Goal: Task Accomplishment & Management: Manage account settings

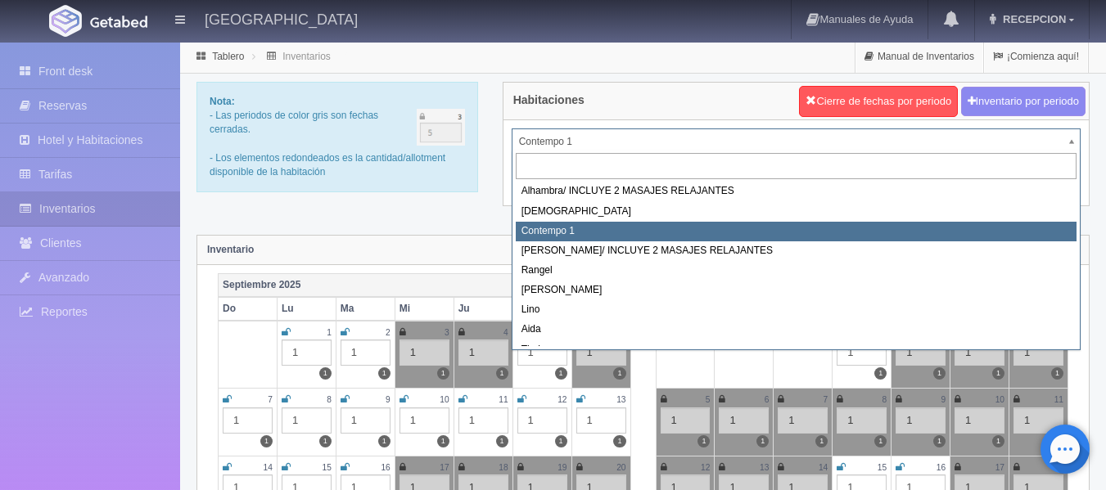
scroll to position [11, 0]
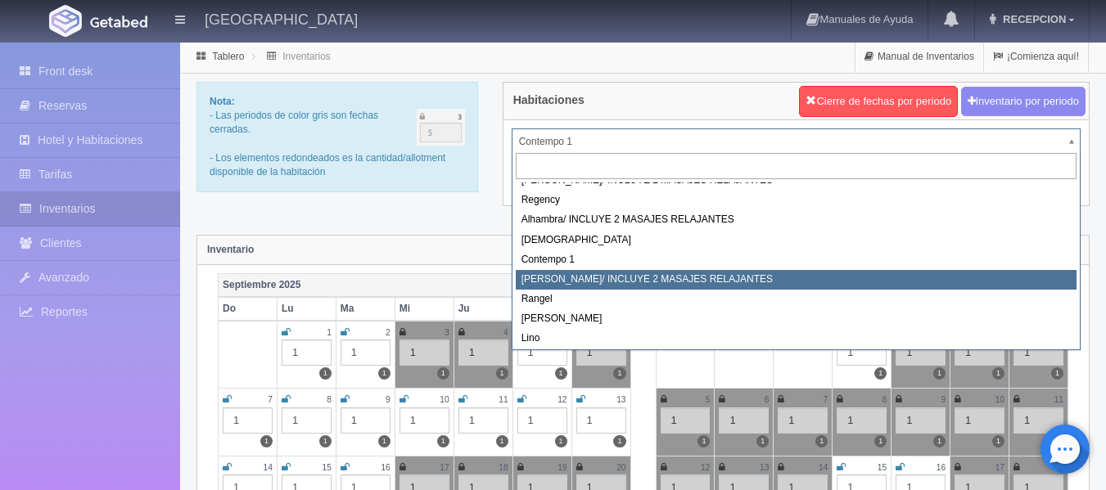
select select "722"
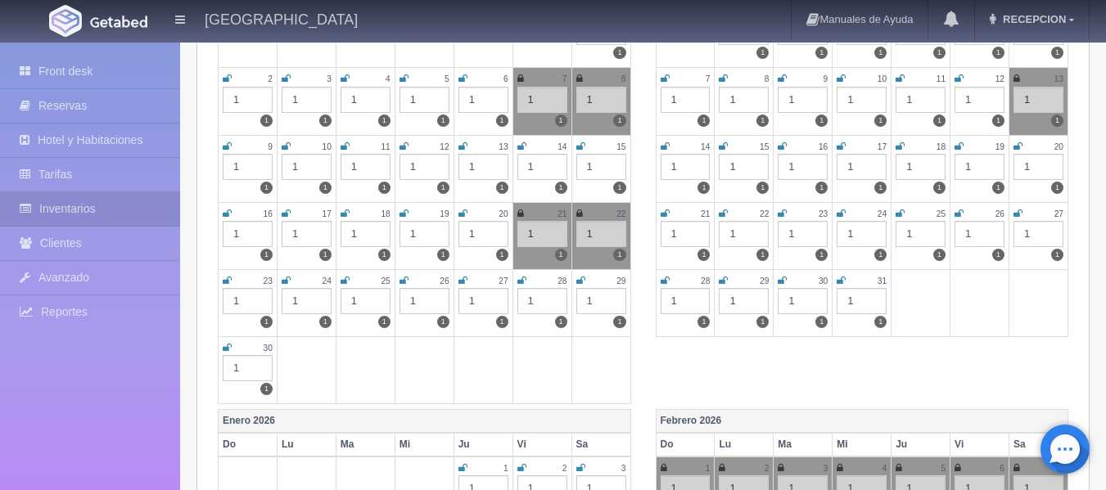
scroll to position [737, 0]
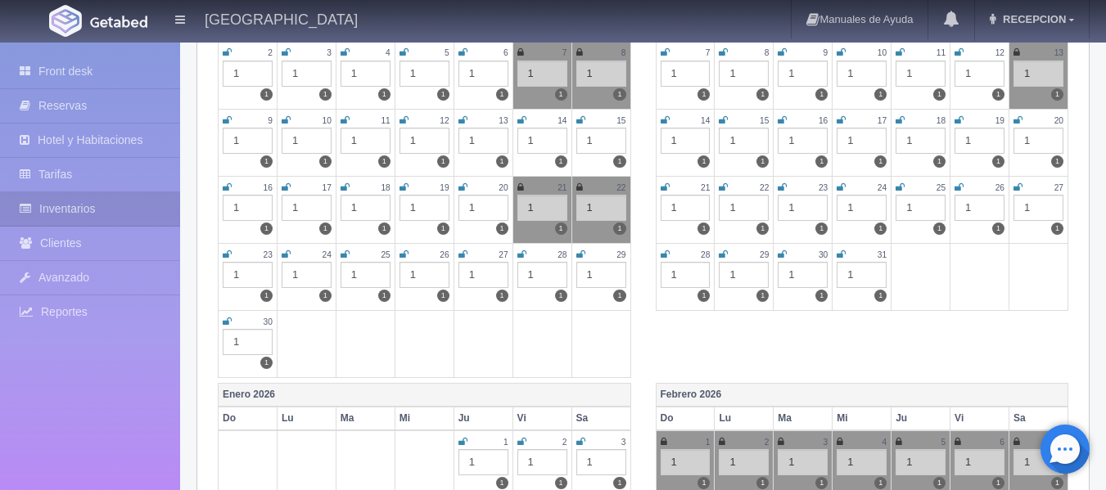
click at [462, 255] on icon at bounding box center [462, 255] width 9 height 10
click at [524, 253] on icon at bounding box center [521, 255] width 9 height 10
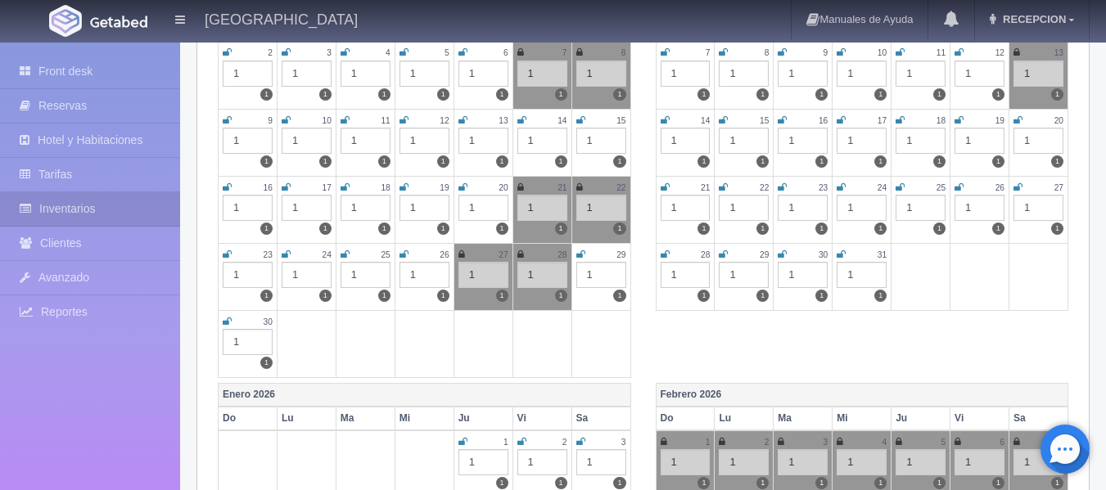
click at [580, 254] on icon at bounding box center [580, 255] width 9 height 10
click at [226, 320] on icon at bounding box center [227, 322] width 9 height 10
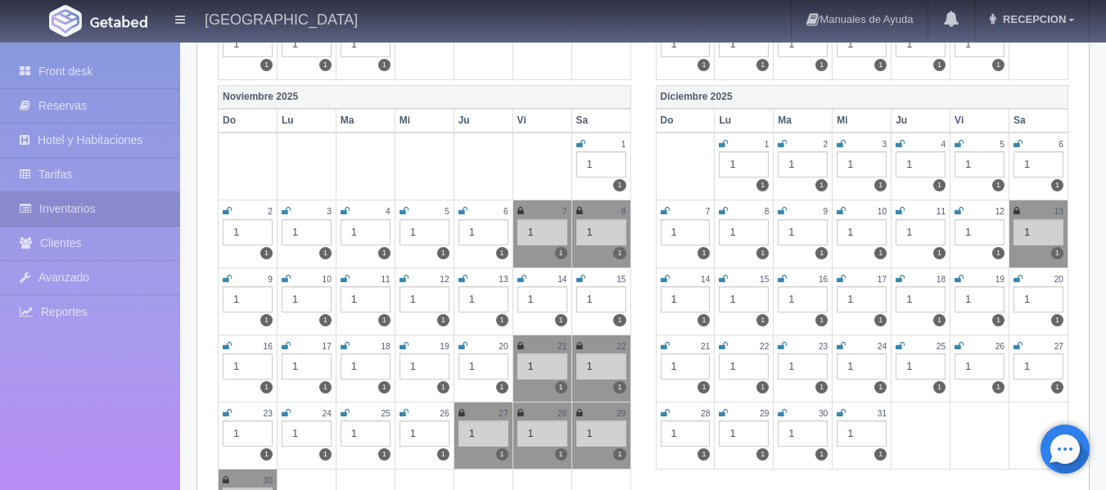
scroll to position [573, 0]
